Goal: Find contact information: Find contact information

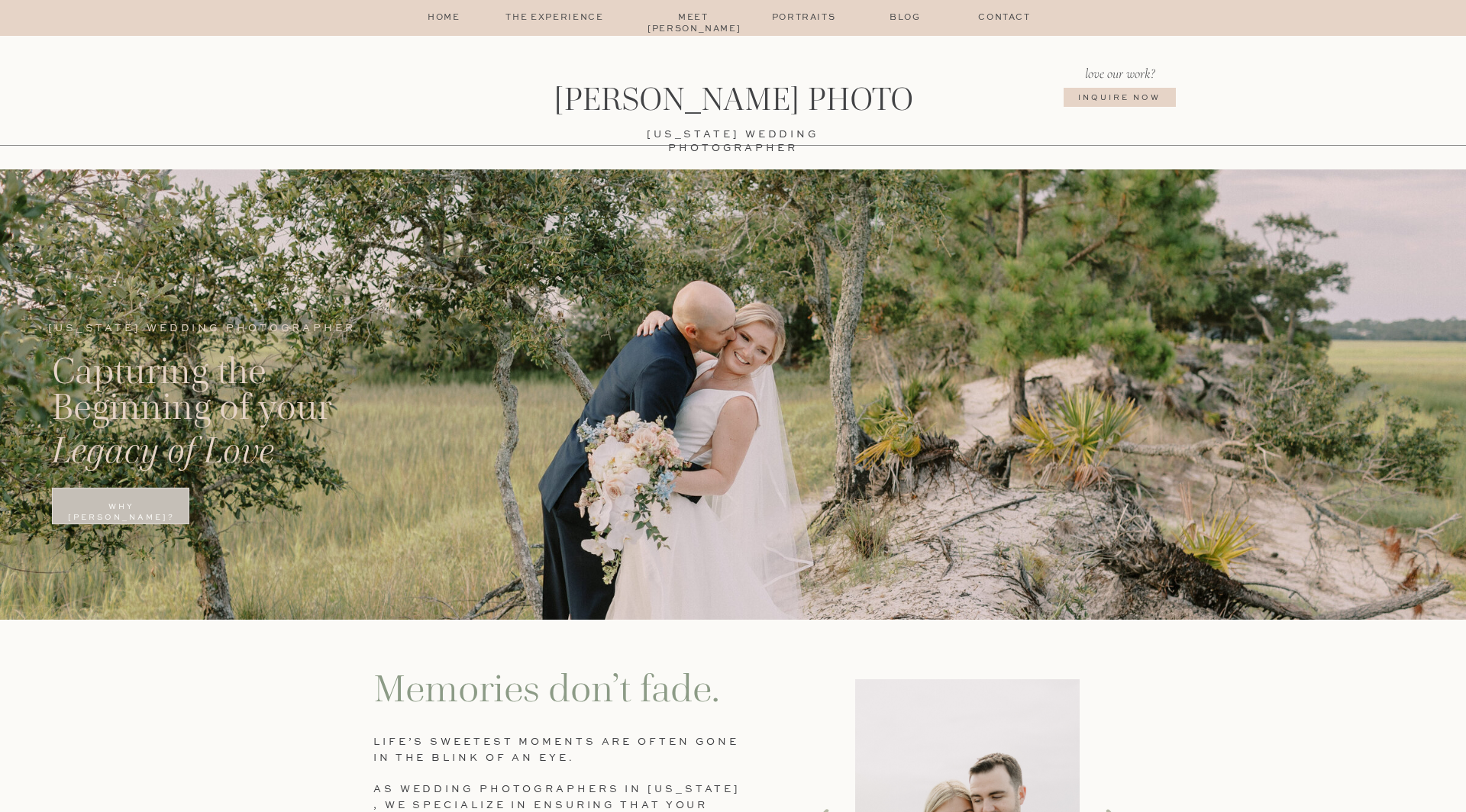
click at [1015, 20] on p "Contact" at bounding box center [1004, 18] width 74 height 13
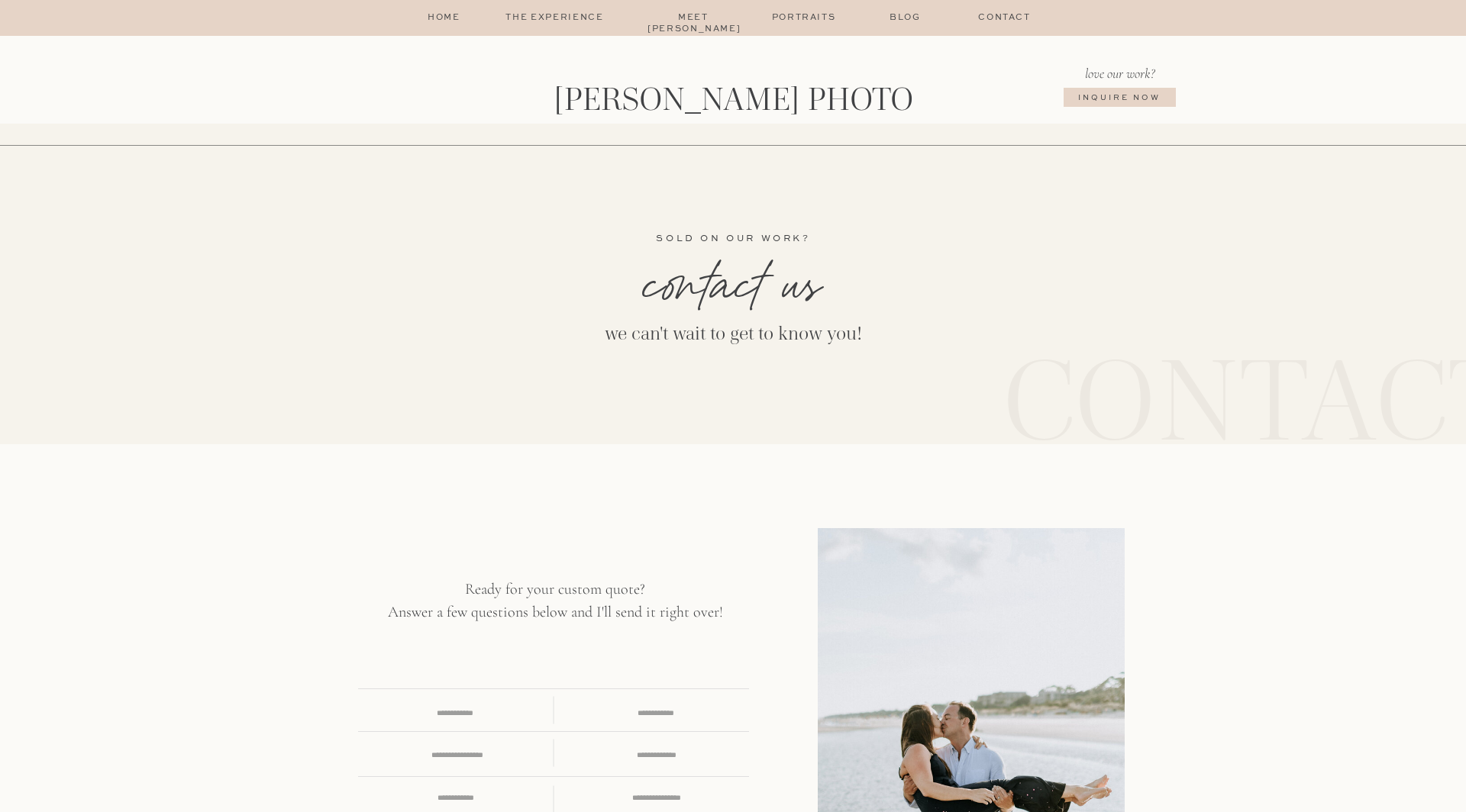
click at [444, 23] on p "home" at bounding box center [444, 18] width 38 height 13
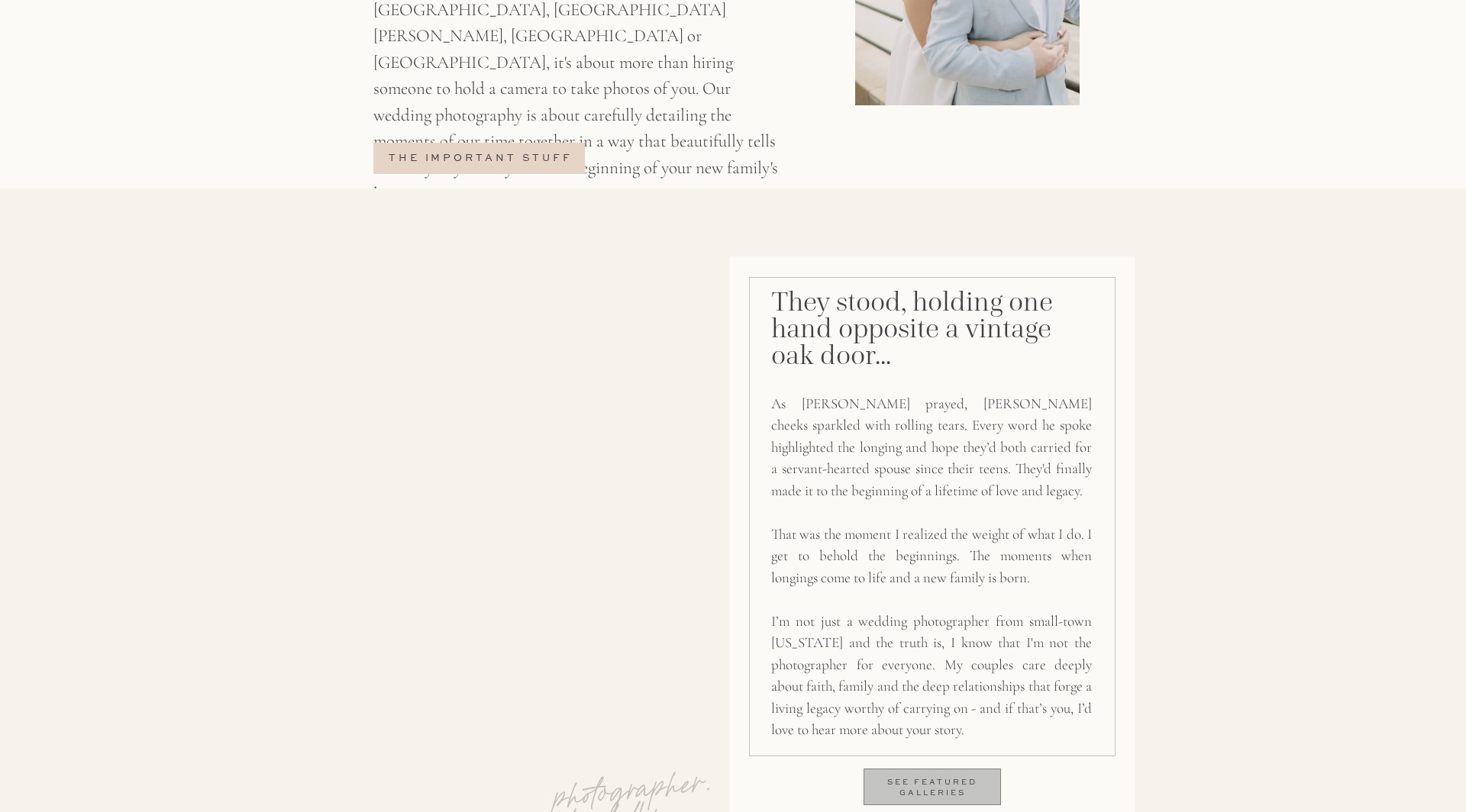
scroll to position [1276, 0]
